Goal: Check status: Check status

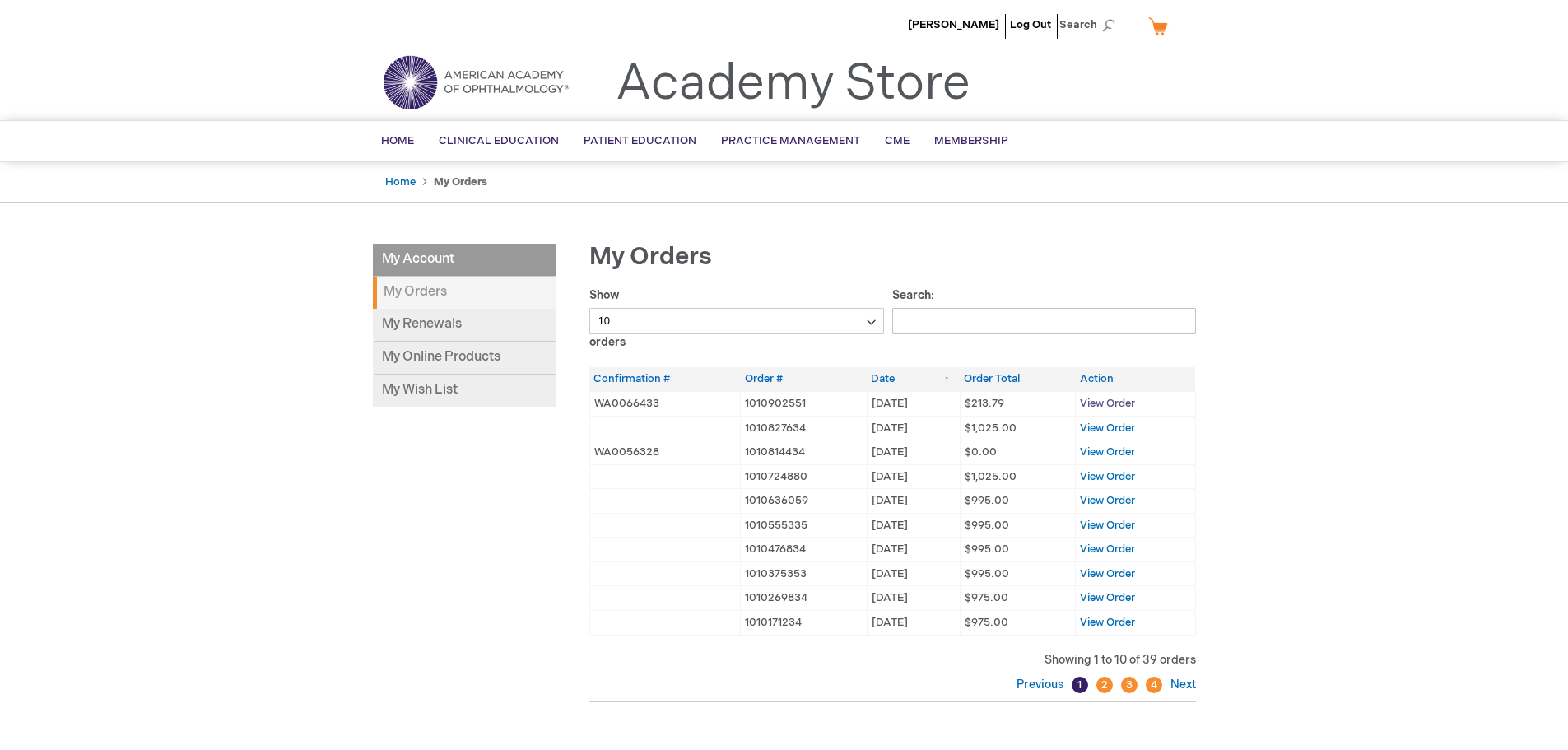
click at [1117, 403] on span "View Order" at bounding box center [1107, 403] width 55 height 14
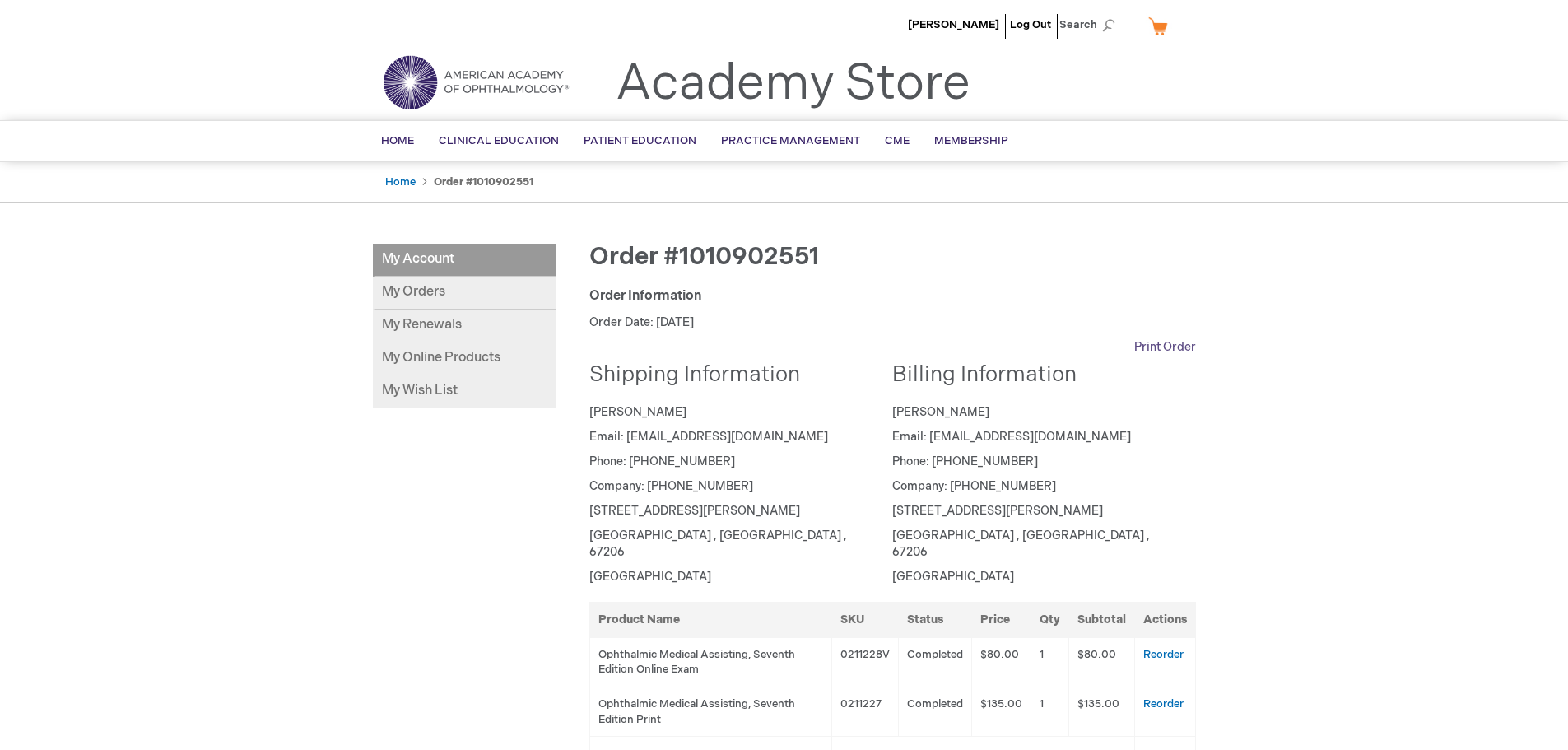
click at [1172, 347] on link "Print Order" at bounding box center [1165, 347] width 61 height 16
